Goal: Use online tool/utility: Utilize a website feature to perform a specific function

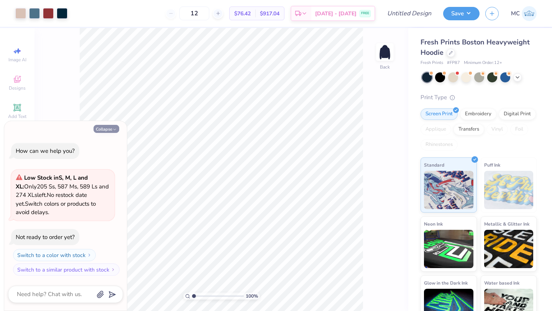
click at [110, 128] on button "Collapse" at bounding box center [106, 129] width 26 height 8
type textarea "x"
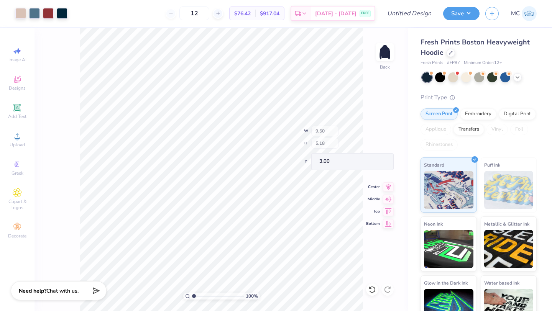
type input "2.85"
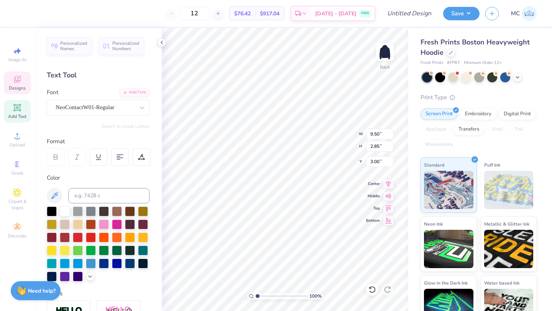
scroll to position [0, 1]
type textarea "Chi Omega"
type input "2.83"
type input "2.76"
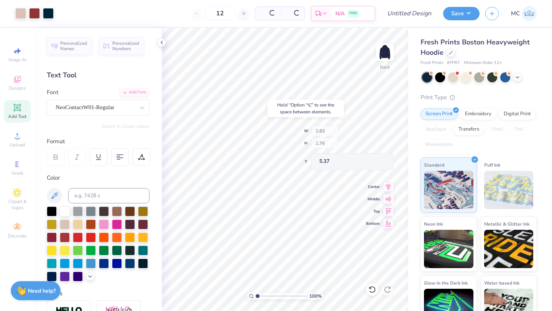
type input "5.37"
type input "9.32"
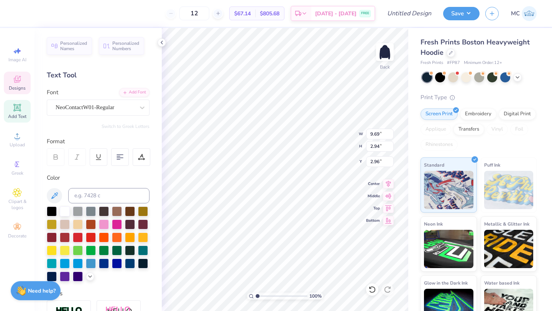
type input "9.38"
type input "3.00"
click at [389, 181] on icon at bounding box center [388, 183] width 5 height 7
click at [388, 184] on icon at bounding box center [388, 182] width 11 height 9
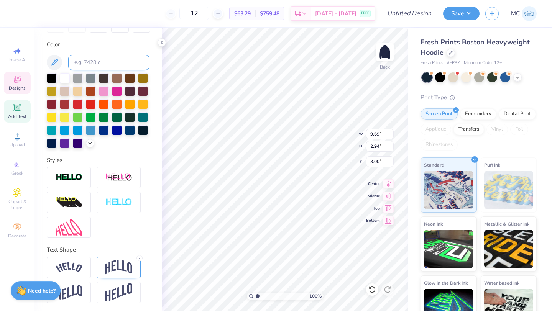
scroll to position [134, 0]
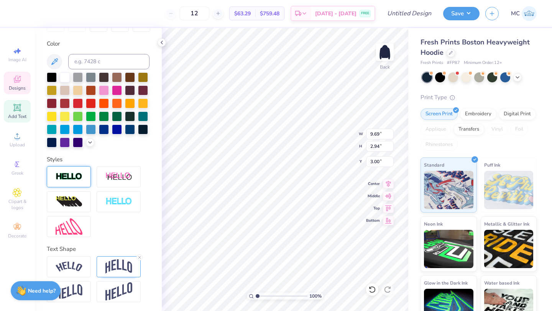
click at [69, 182] on div at bounding box center [69, 176] width 44 height 21
type input "9.70"
type input "2.95"
type input "2.99"
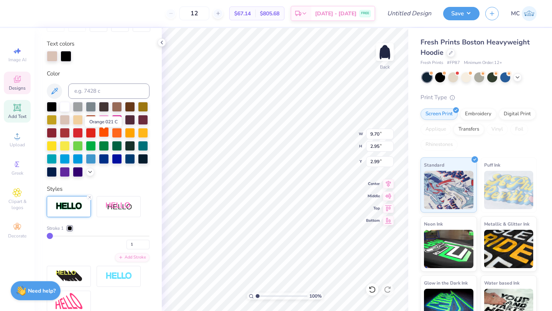
scroll to position [127, 0]
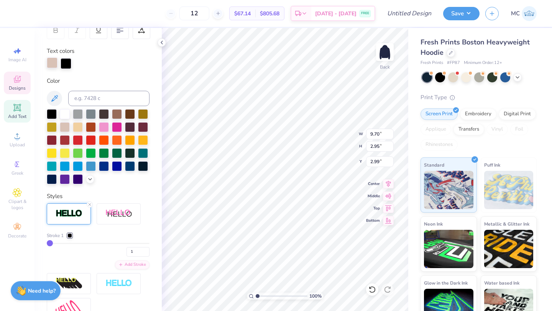
click at [50, 64] on div at bounding box center [52, 62] width 11 height 11
click at [90, 177] on icon at bounding box center [90, 178] width 6 height 6
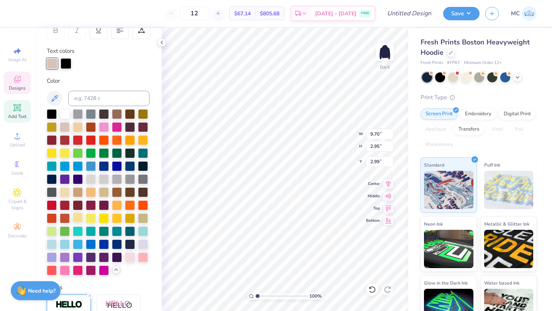
click at [78, 220] on div at bounding box center [78, 218] width 10 height 10
click at [61, 65] on div at bounding box center [66, 62] width 11 height 11
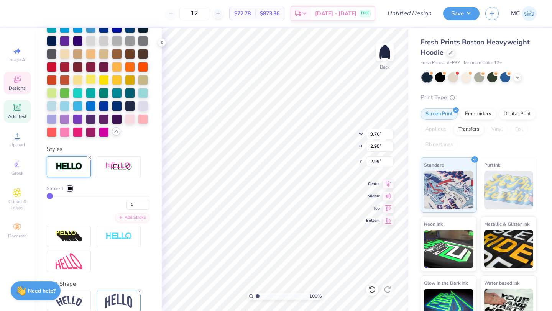
scroll to position [267, 0]
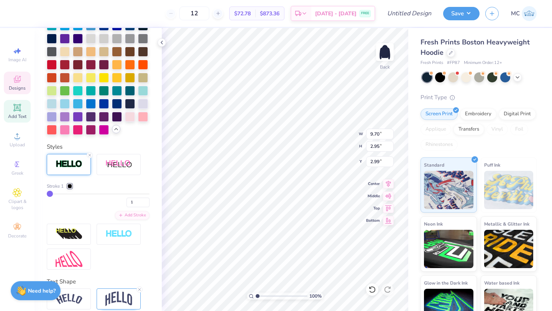
click at [70, 187] on div at bounding box center [69, 186] width 5 height 5
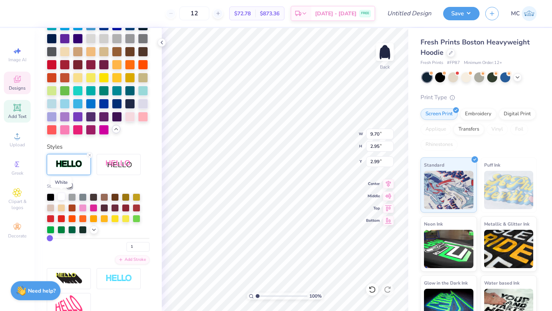
click at [61, 197] on div at bounding box center [61, 197] width 8 height 8
click at [49, 239] on input "range" at bounding box center [98, 238] width 103 height 1
type input "2"
type input "3"
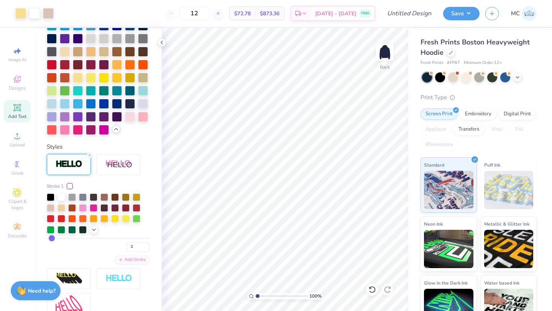
type input "3"
click at [51, 239] on input "range" at bounding box center [98, 238] width 103 height 1
type input "4"
click at [53, 239] on input "range" at bounding box center [98, 238] width 103 height 1
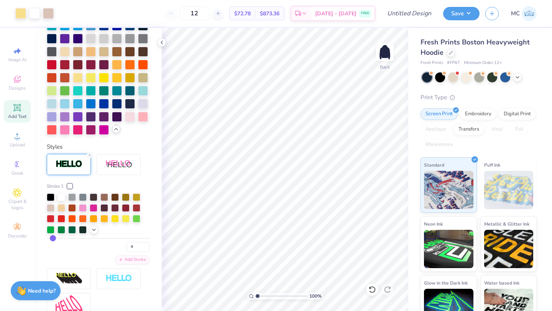
type input "5"
click at [54, 239] on input "range" at bounding box center [98, 238] width 103 height 1
type input "6"
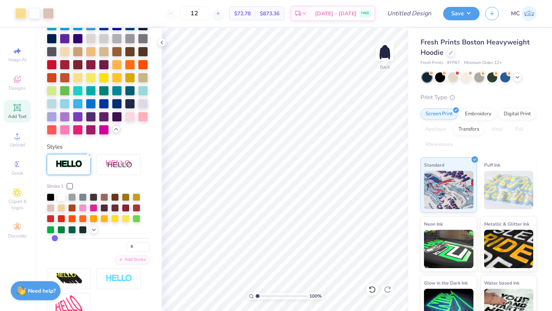
type input "7"
click at [54, 239] on input "range" at bounding box center [98, 238] width 103 height 1
type input "8"
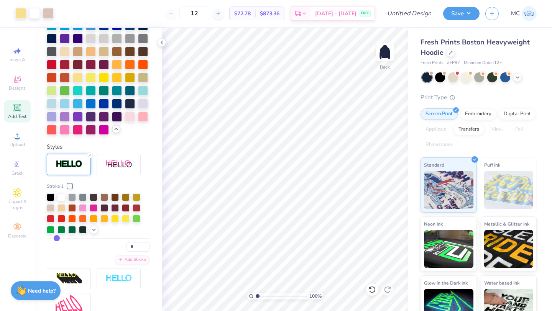
type input "9"
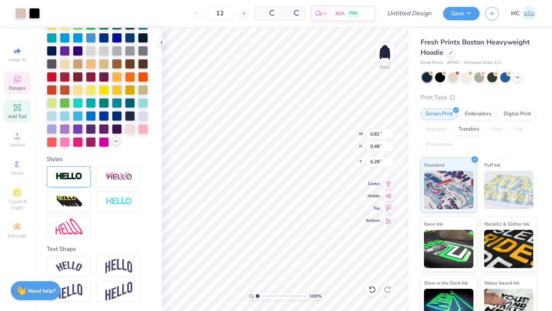
type input "6.28"
type textarea "Fall 2025"
type input "0.89"
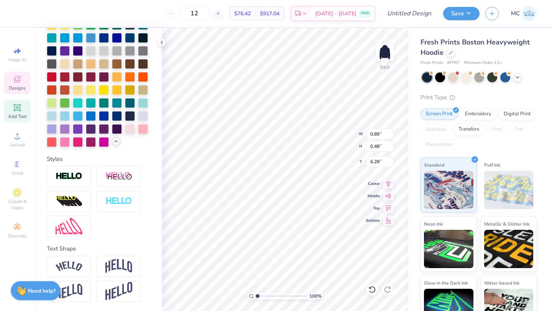
type input "6.24"
